Goal: Transaction & Acquisition: Purchase product/service

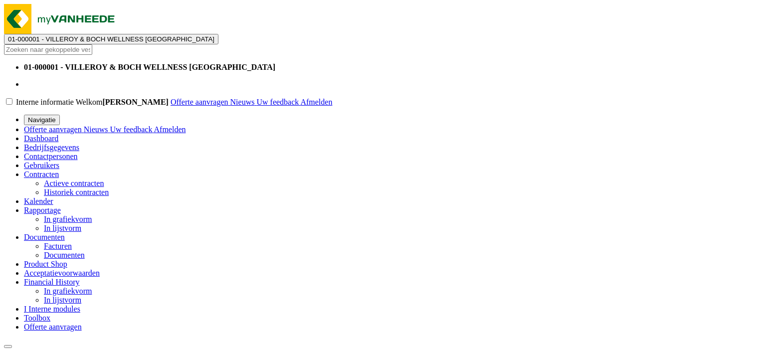
click at [50, 267] on span "Product Shop" at bounding box center [45, 264] width 43 height 8
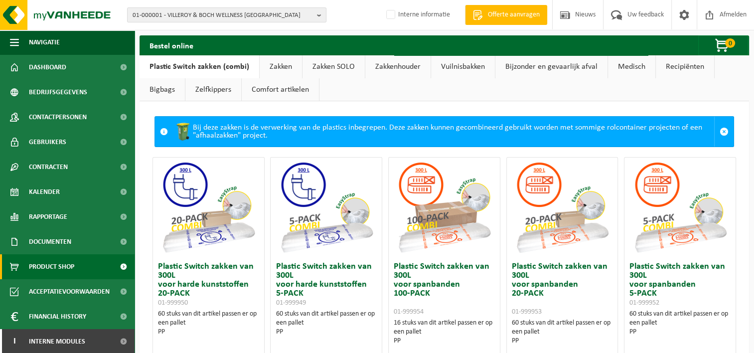
click at [277, 68] on link "Zakken" at bounding box center [281, 66] width 42 height 23
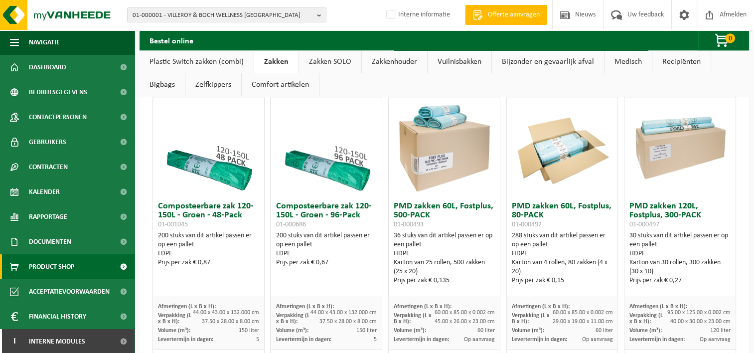
scroll to position [648, 0]
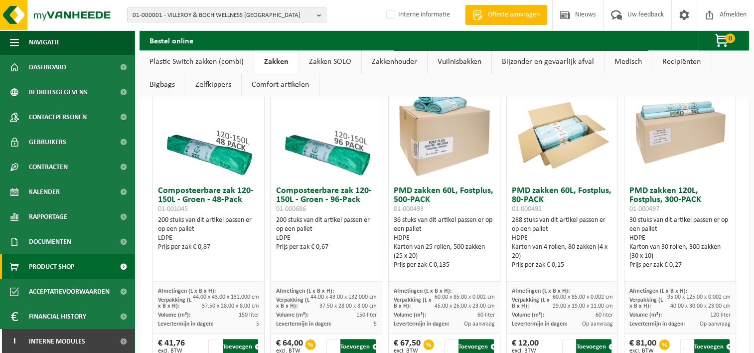
click at [162, 15] on span "01-000001 - VILLEROY & BOCH WELLNESS NV" at bounding box center [223, 15] width 181 height 15
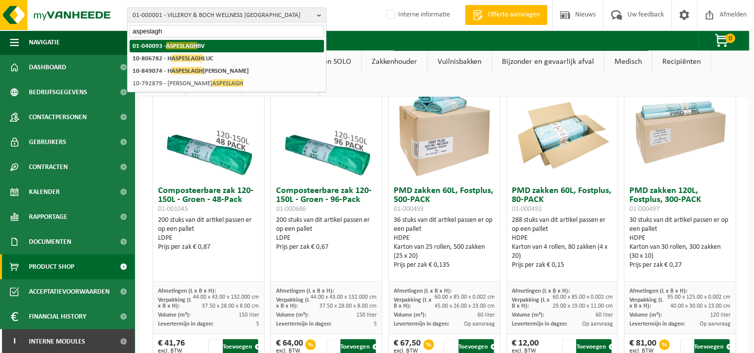
type input "aspeslagh"
click at [146, 46] on strong "01-040093 - ASPESLAGH BV" at bounding box center [169, 45] width 72 height 7
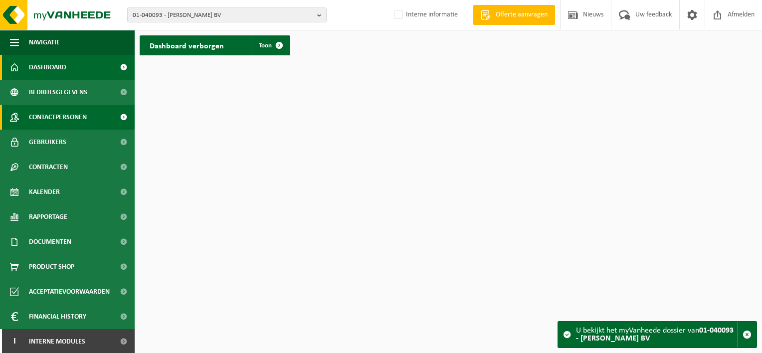
click at [83, 114] on span "Contactpersonen" at bounding box center [58, 117] width 58 height 25
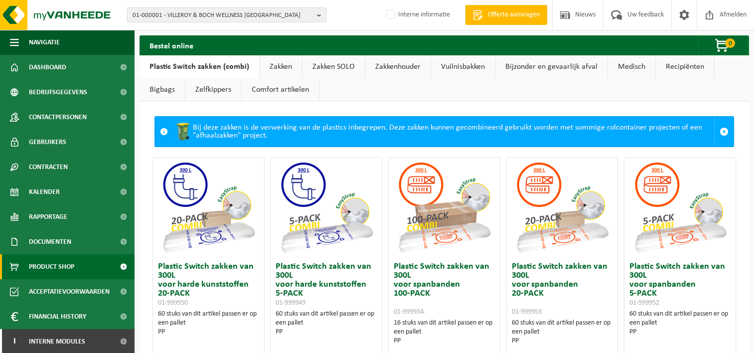
scroll to position [648, 0]
